Goal: Transaction & Acquisition: Purchase product/service

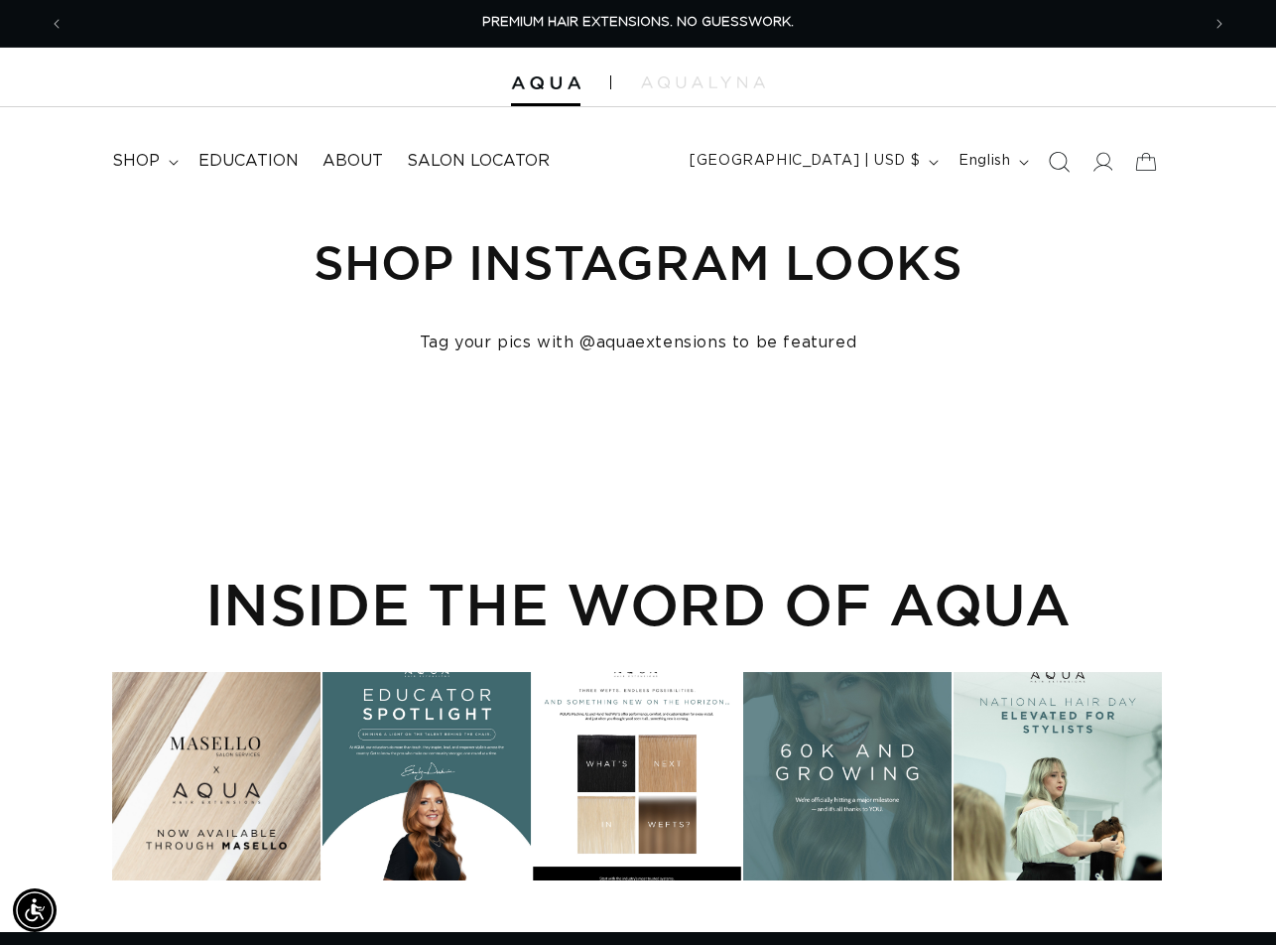
click at [1070, 170] on span "Search" at bounding box center [1059, 162] width 44 height 44
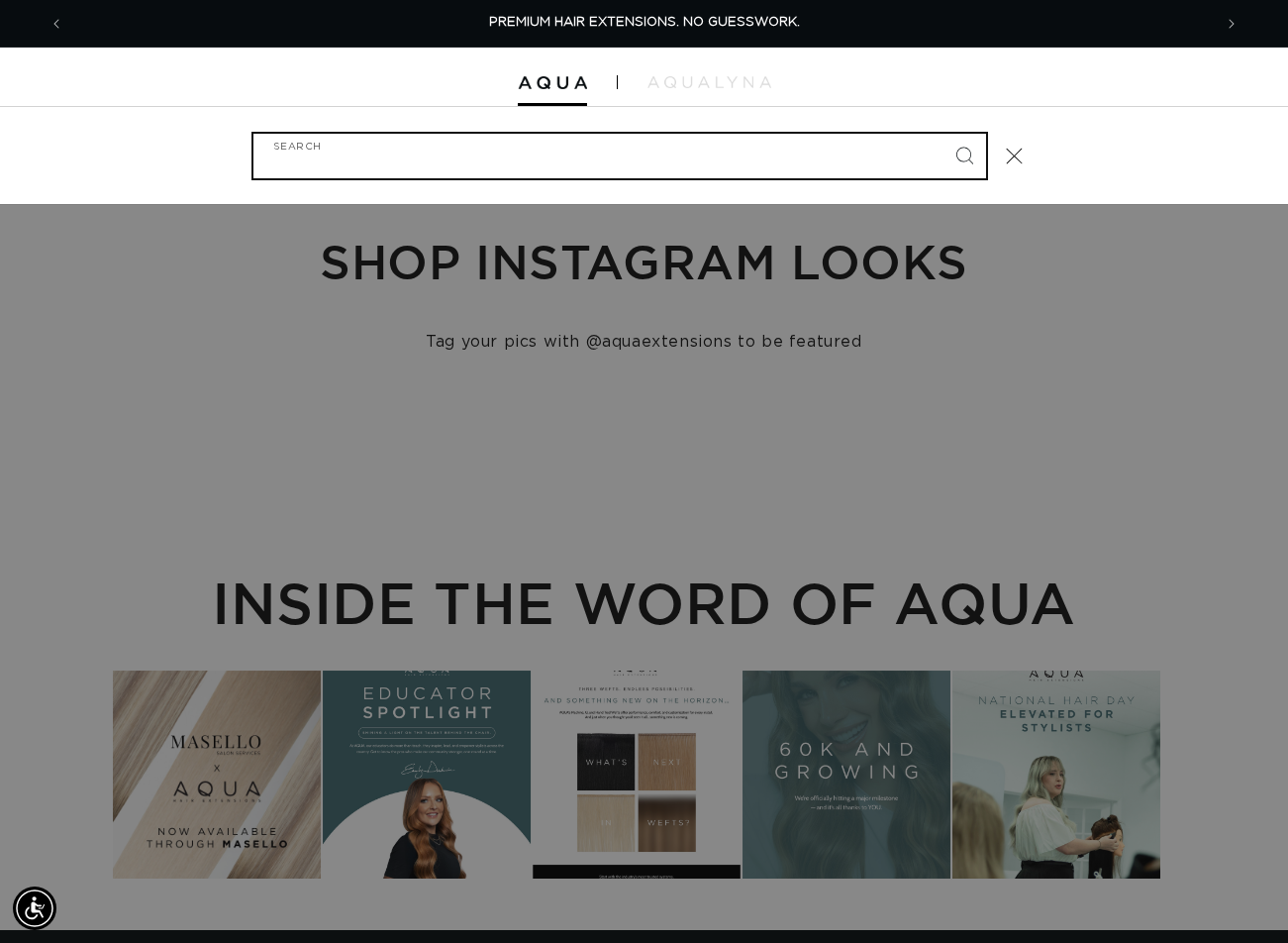
paste input "18" CYLINDER #8"
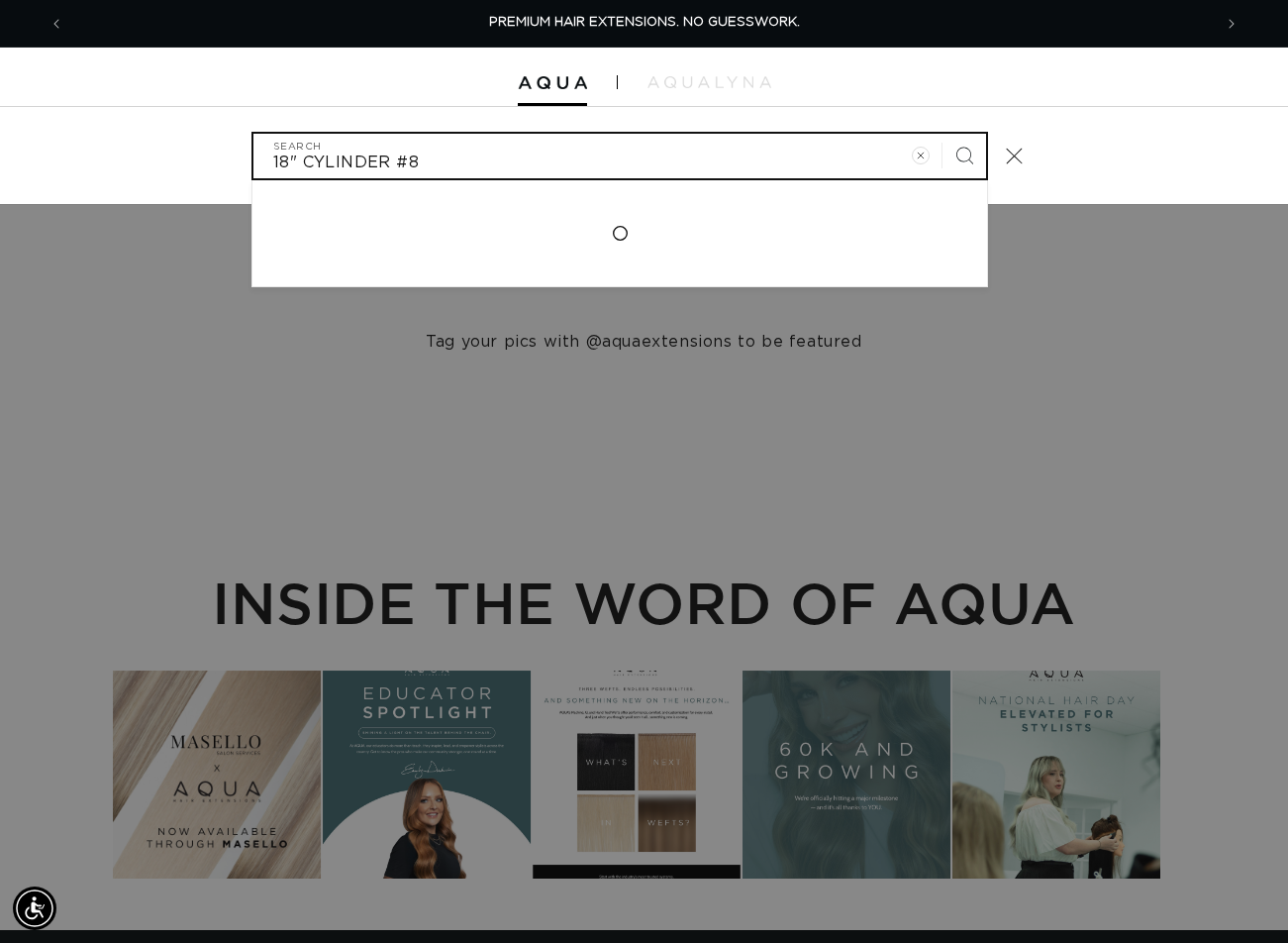
type input "18" CYLINDER #8"
click at [943, 134] on button "Search" at bounding box center [965, 156] width 44 height 44
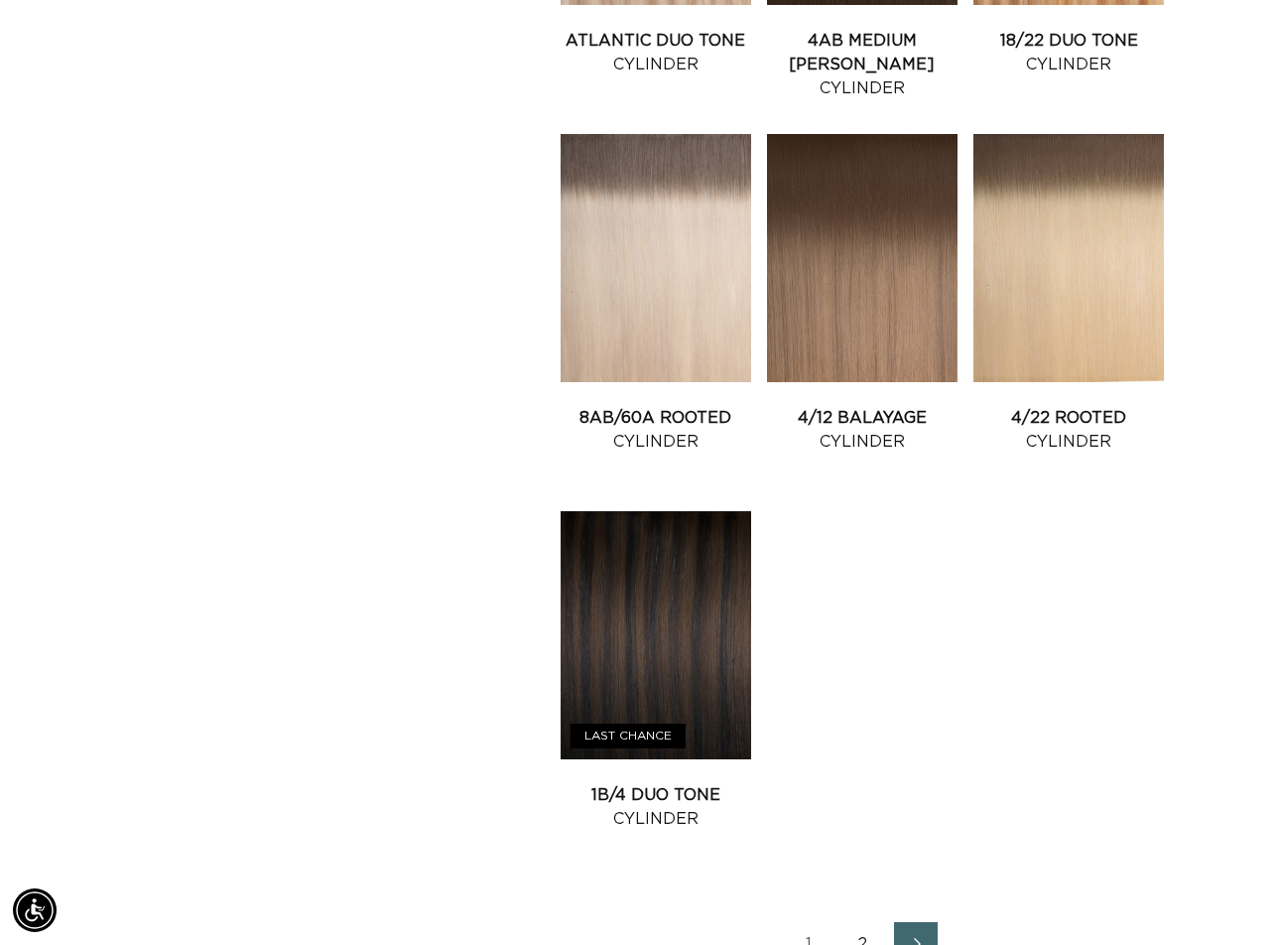
scroll to position [3274, 0]
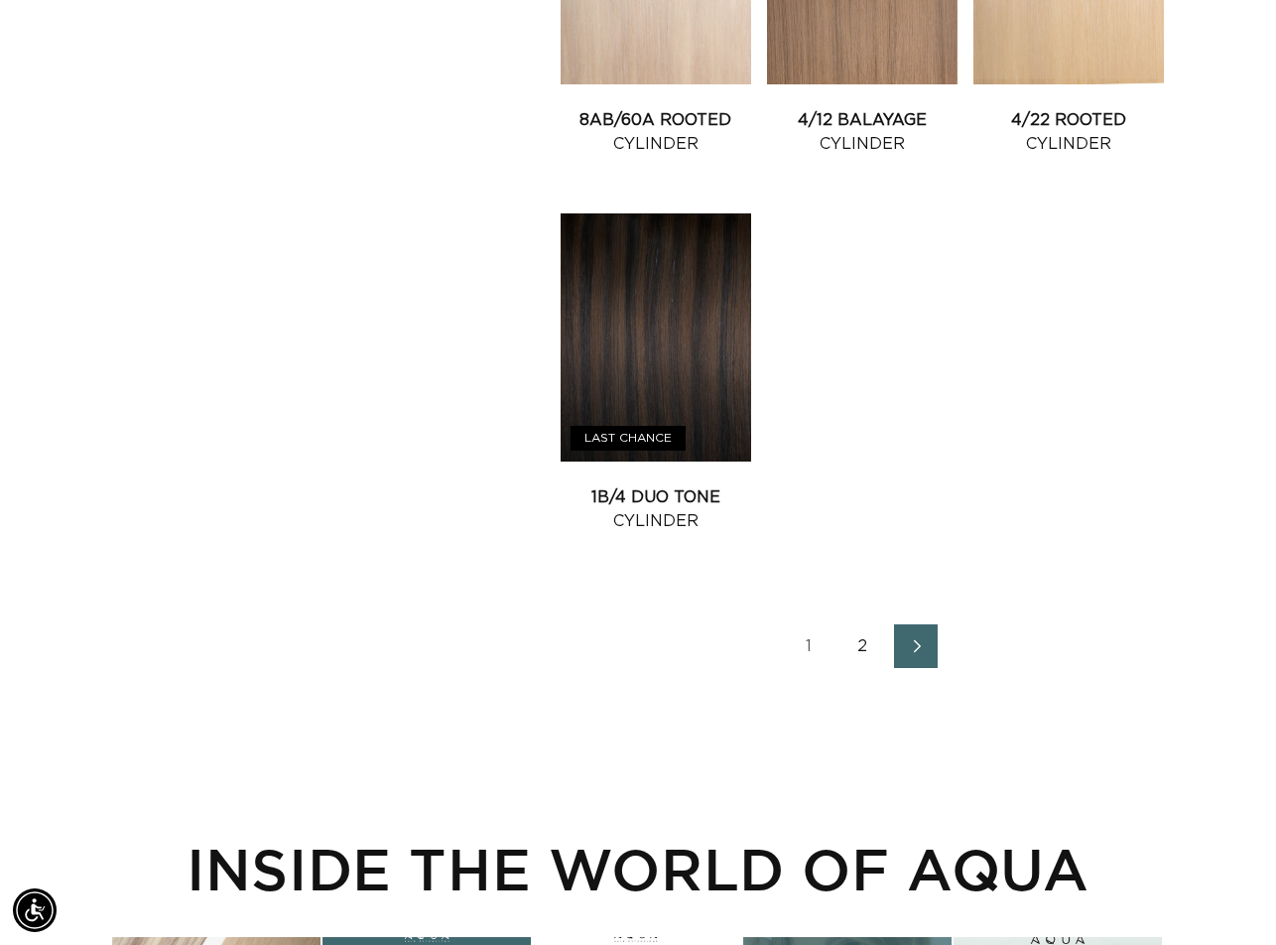
click at [924, 657] on link "Next page" at bounding box center [916, 646] width 44 height 44
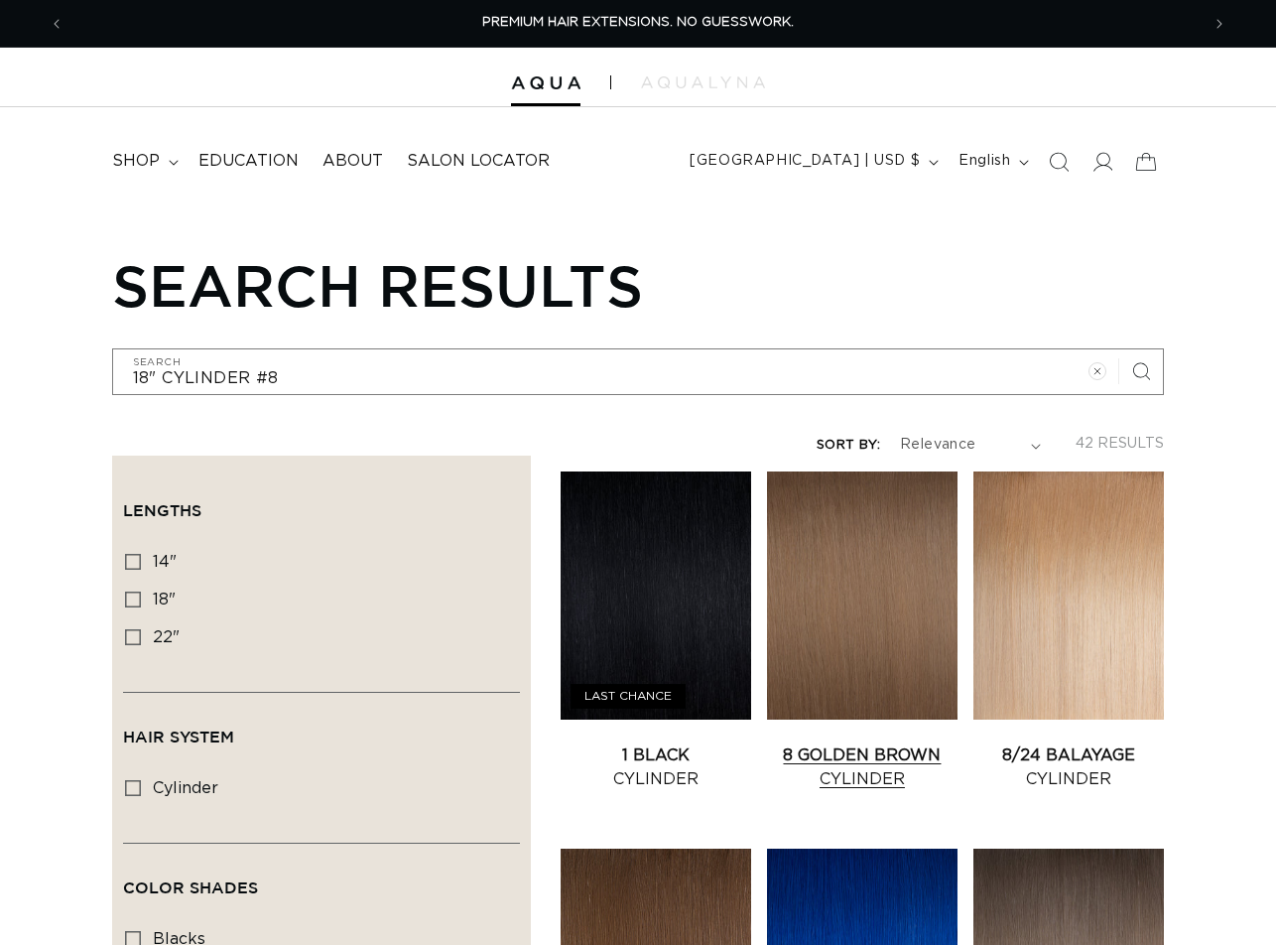
click at [876, 743] on link "8 Golden Brown Cylinder" at bounding box center [862, 767] width 191 height 48
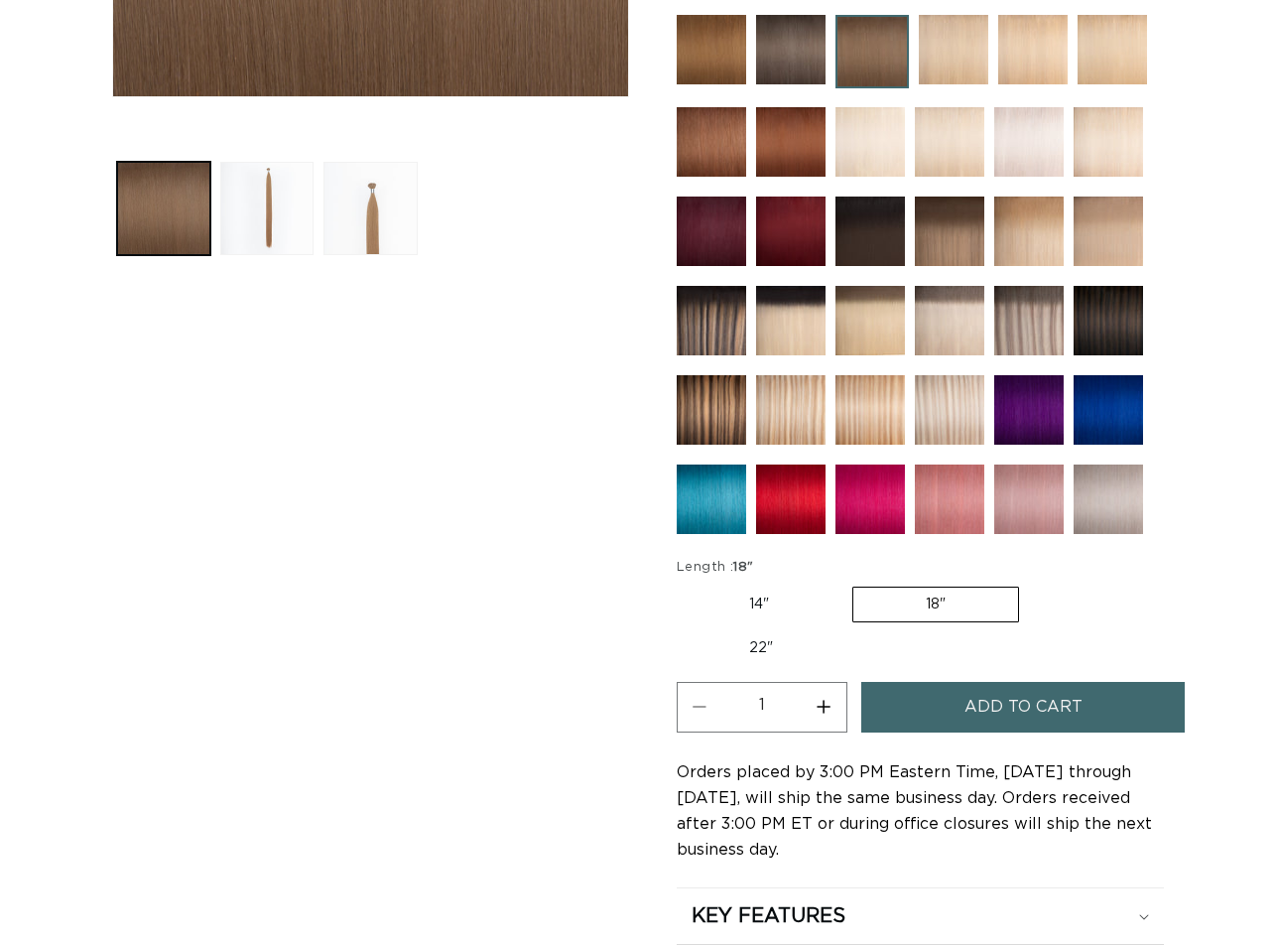
click at [835, 708] on button "Increase quantity for 8 Golden Brown - Cylinder" at bounding box center [824, 707] width 45 height 51
click at [834, 708] on button "Increase quantity for 8 Golden Brown - Cylinder" at bounding box center [824, 707] width 45 height 51
type input "4"
click at [920, 698] on button "Add to cart" at bounding box center [1022, 707] width 323 height 51
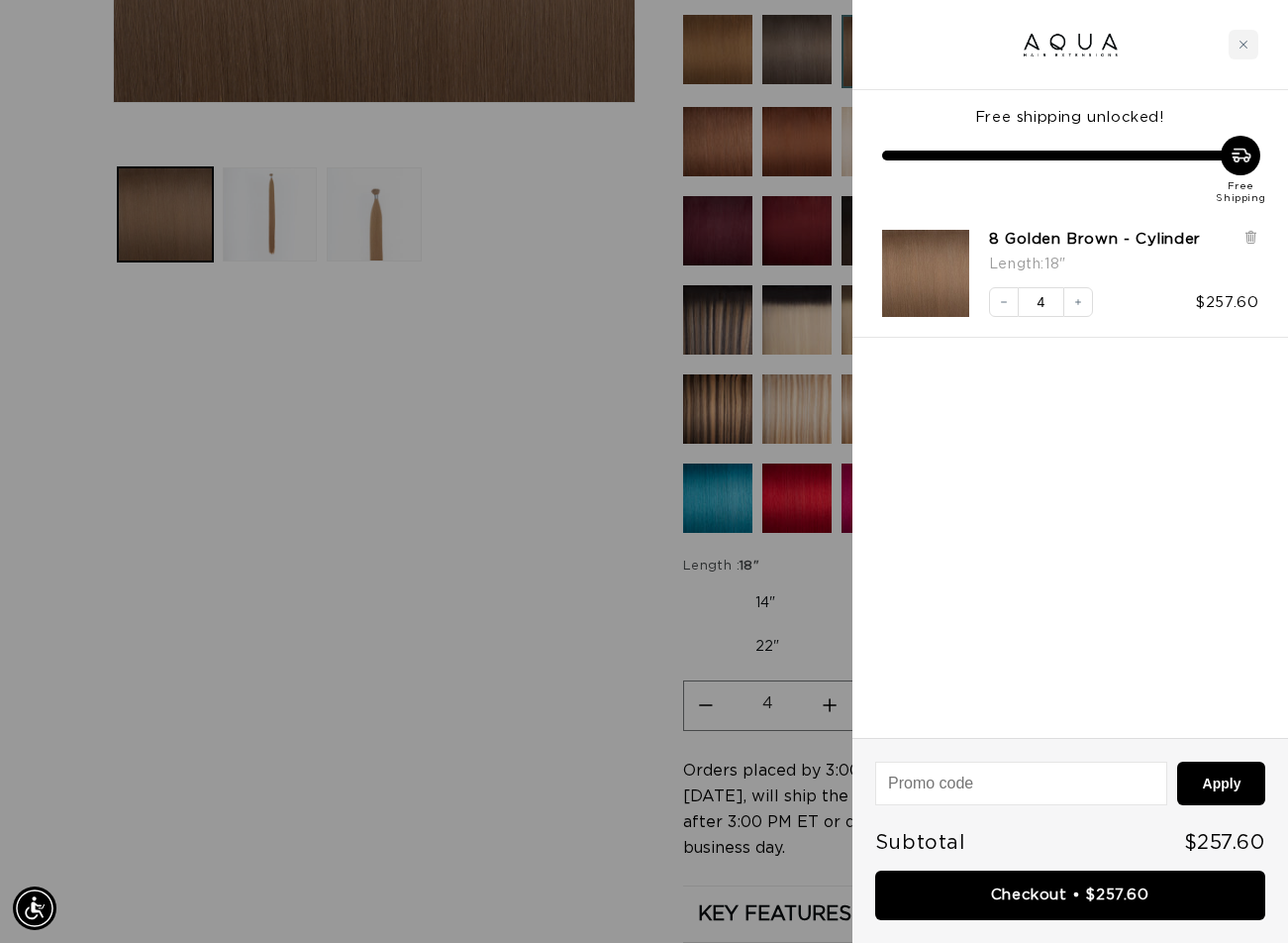
drag, startPoint x: 171, startPoint y: 886, endPoint x: 194, endPoint y: 886, distance: 23.0
click at [174, 886] on div at bounding box center [644, 471] width 1288 height 943
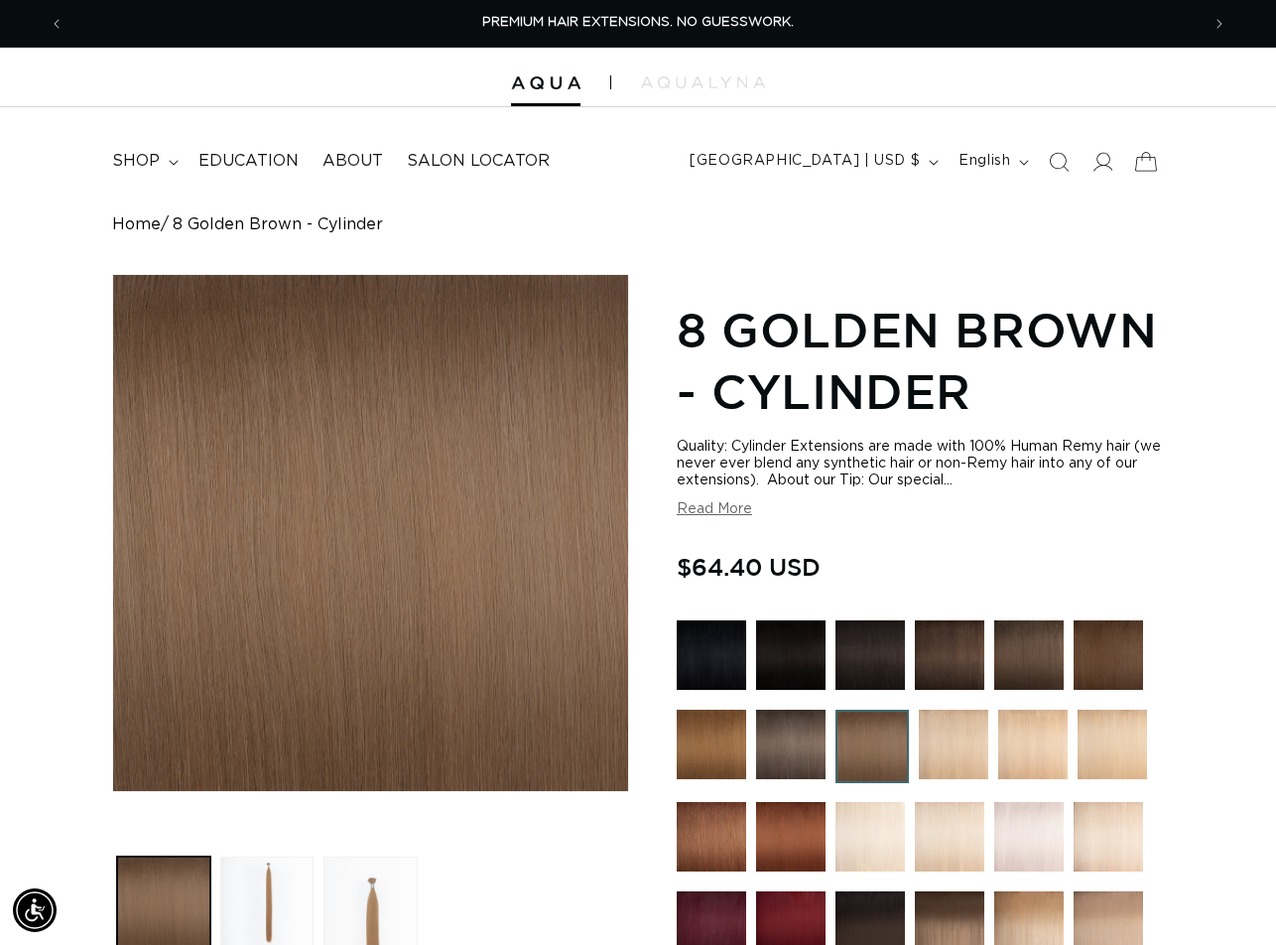
click at [1147, 153] on icon at bounding box center [1147, 161] width 22 height 19
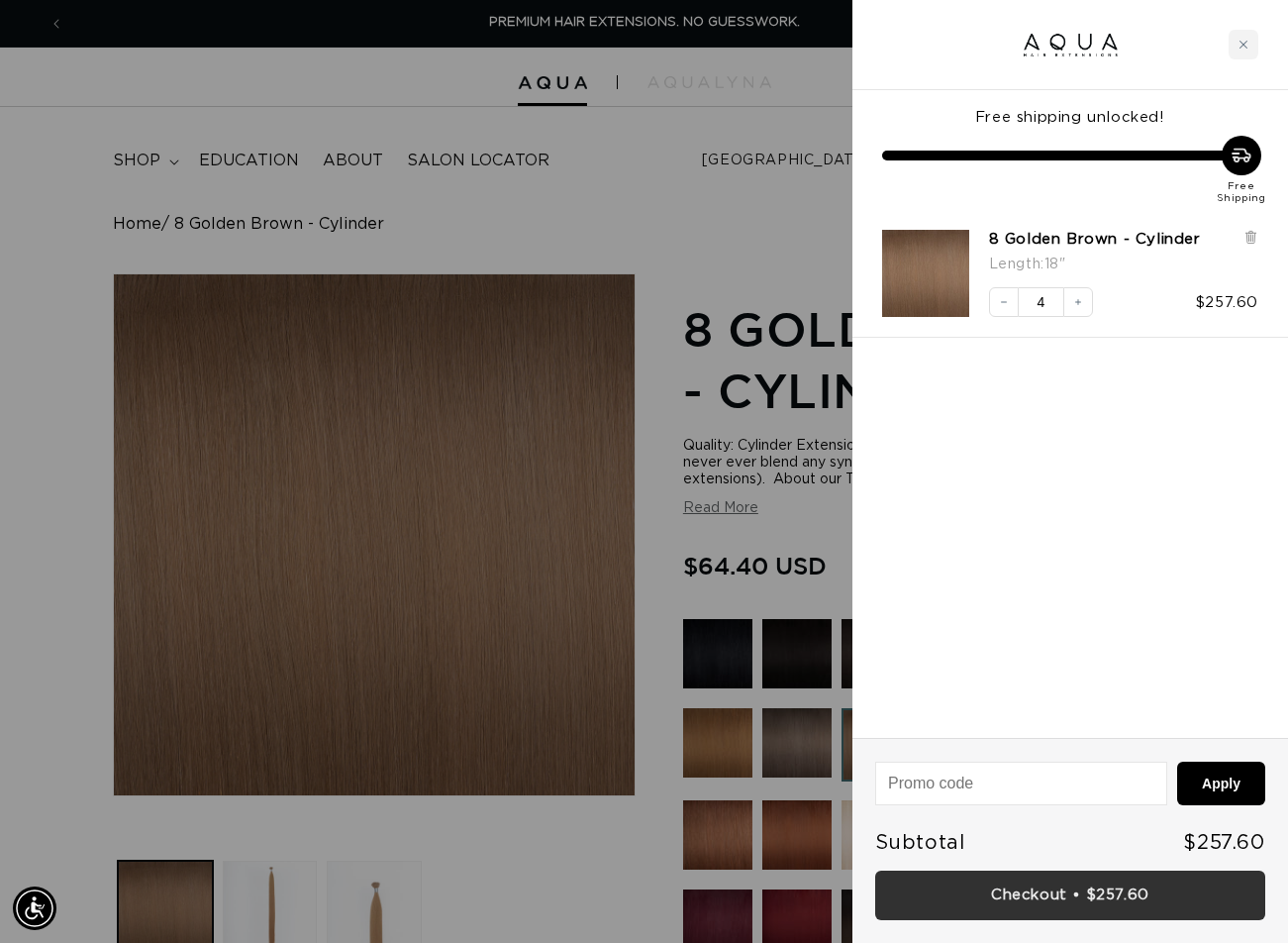
click at [1039, 890] on link "Checkout • $257.60" at bounding box center [1070, 895] width 390 height 51
